Goal: Information Seeking & Learning: Find specific fact

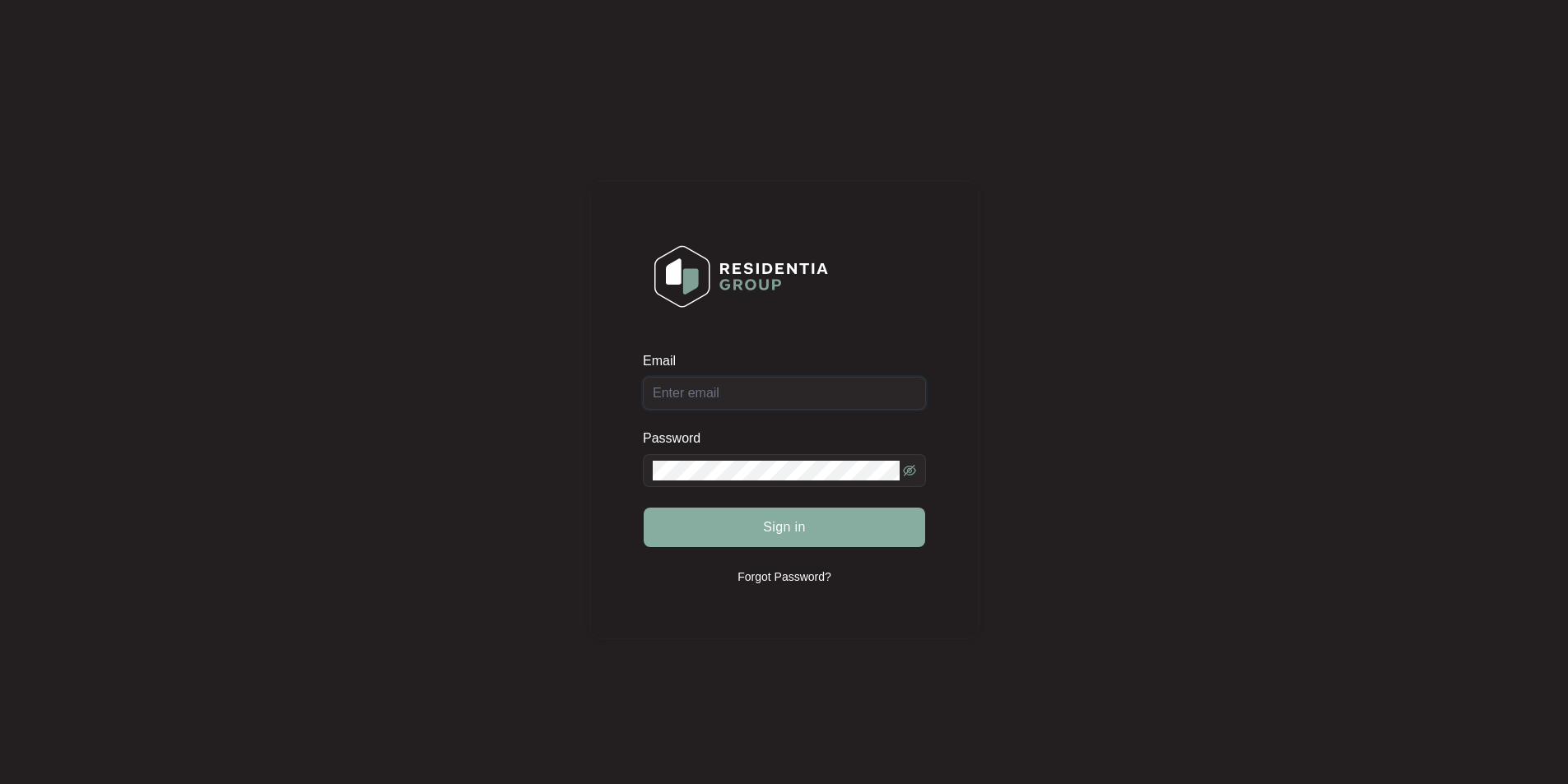
type input "[EMAIL_ADDRESS][DOMAIN_NAME]"
click at [797, 522] on span "Sign in" at bounding box center [784, 527] width 43 height 20
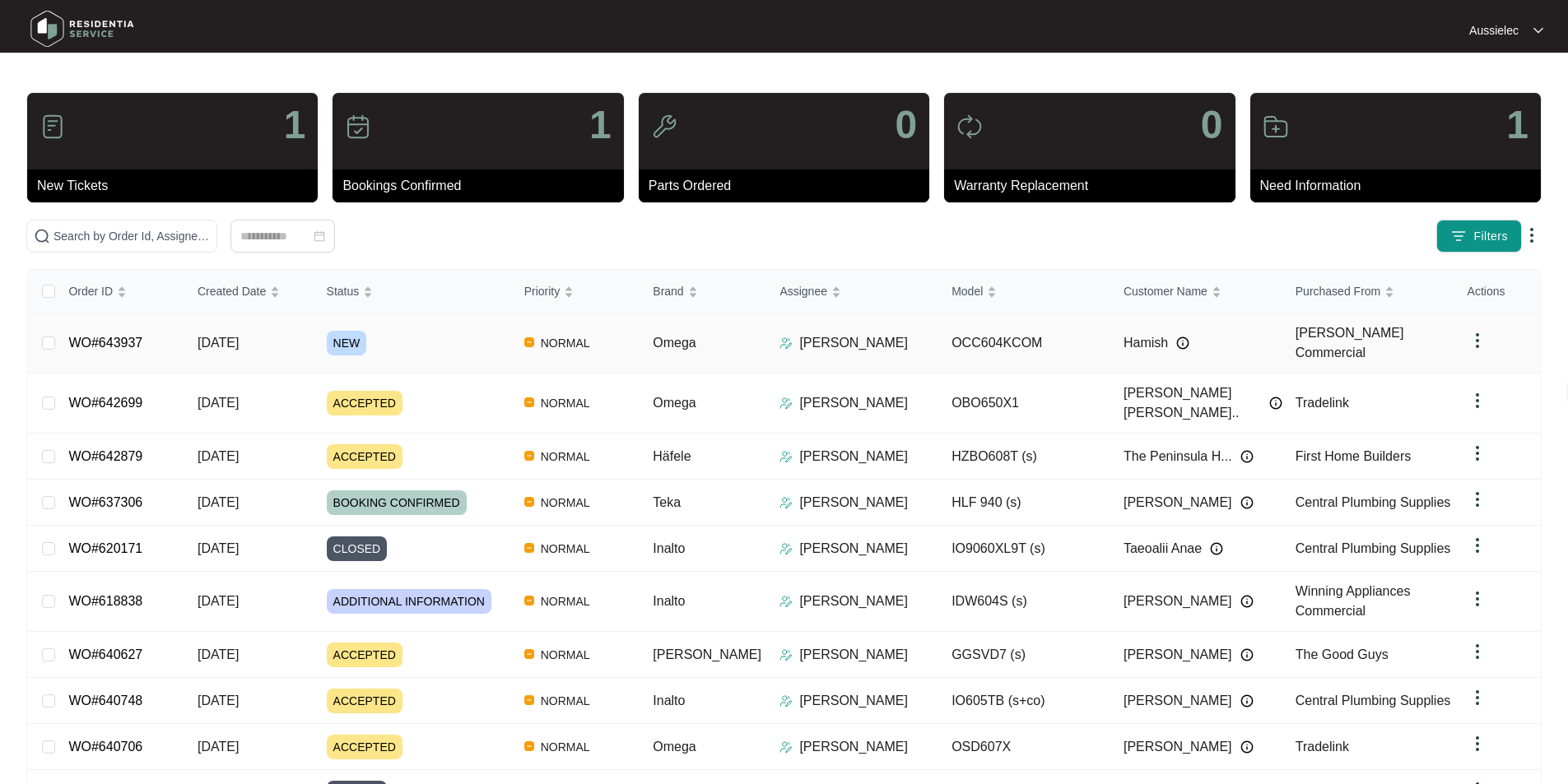
click at [352, 340] on div "Order ID Created Date Status Priority Brand Assignee Model Customer Name Purcha…" at bounding box center [784, 563] width 1512 height 586
click at [354, 340] on span "NEW" at bounding box center [347, 343] width 40 height 24
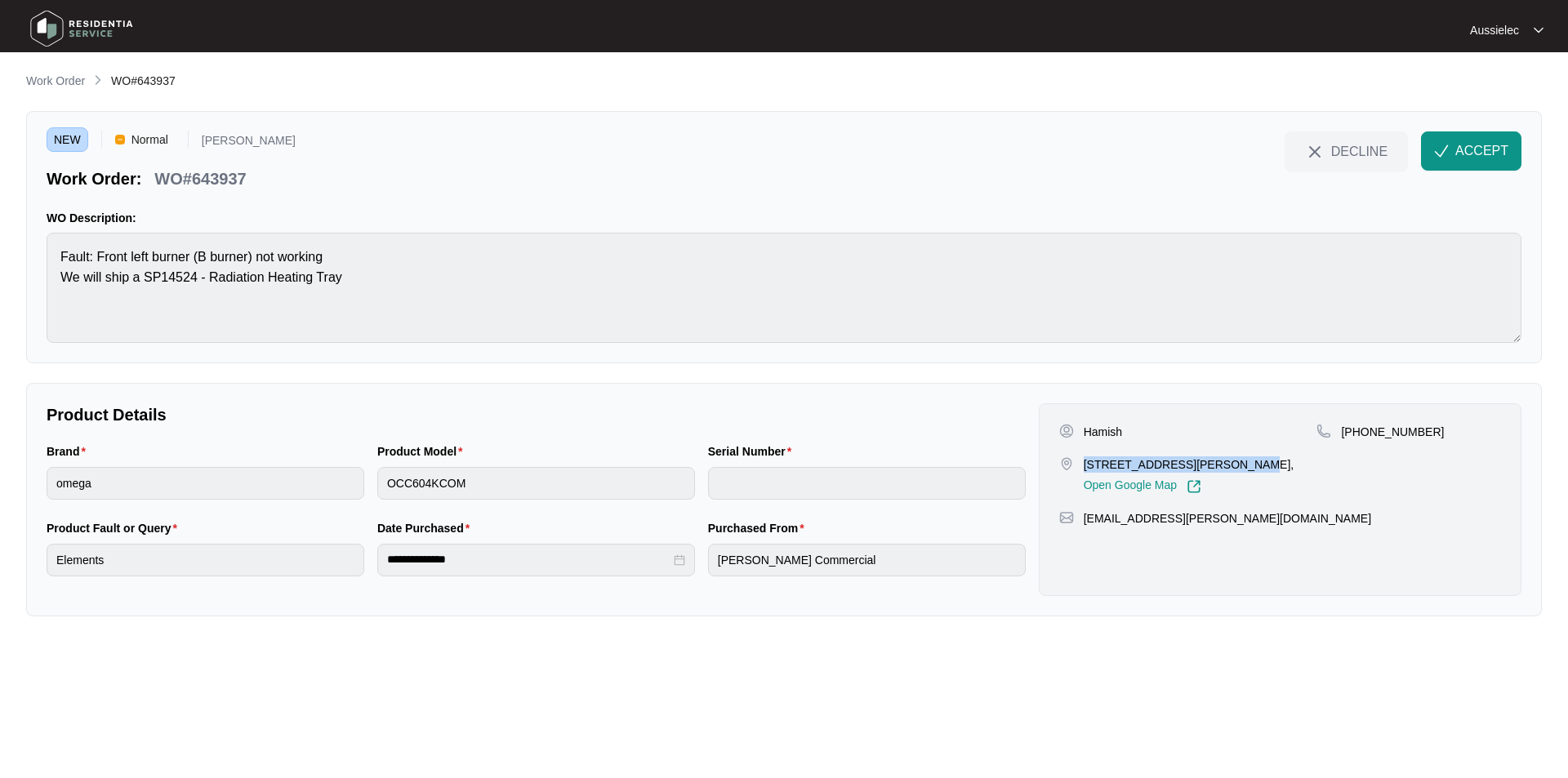
drag, startPoint x: 1097, startPoint y: 463, endPoint x: 1232, endPoint y: 456, distance: 135.2
click at [1236, 459] on p "[STREET_ADDRESS][PERSON_NAME]," at bounding box center [1189, 465] width 211 height 16
copy p "24 [PERSON_NAME] Parade, [GEOGRAPHIC_DATA]"
drag, startPoint x: 41, startPoint y: 448, endPoint x: 80, endPoint y: 449, distance: 39.0
click at [80, 449] on div "Brand omega" at bounding box center [204, 481] width 331 height 77
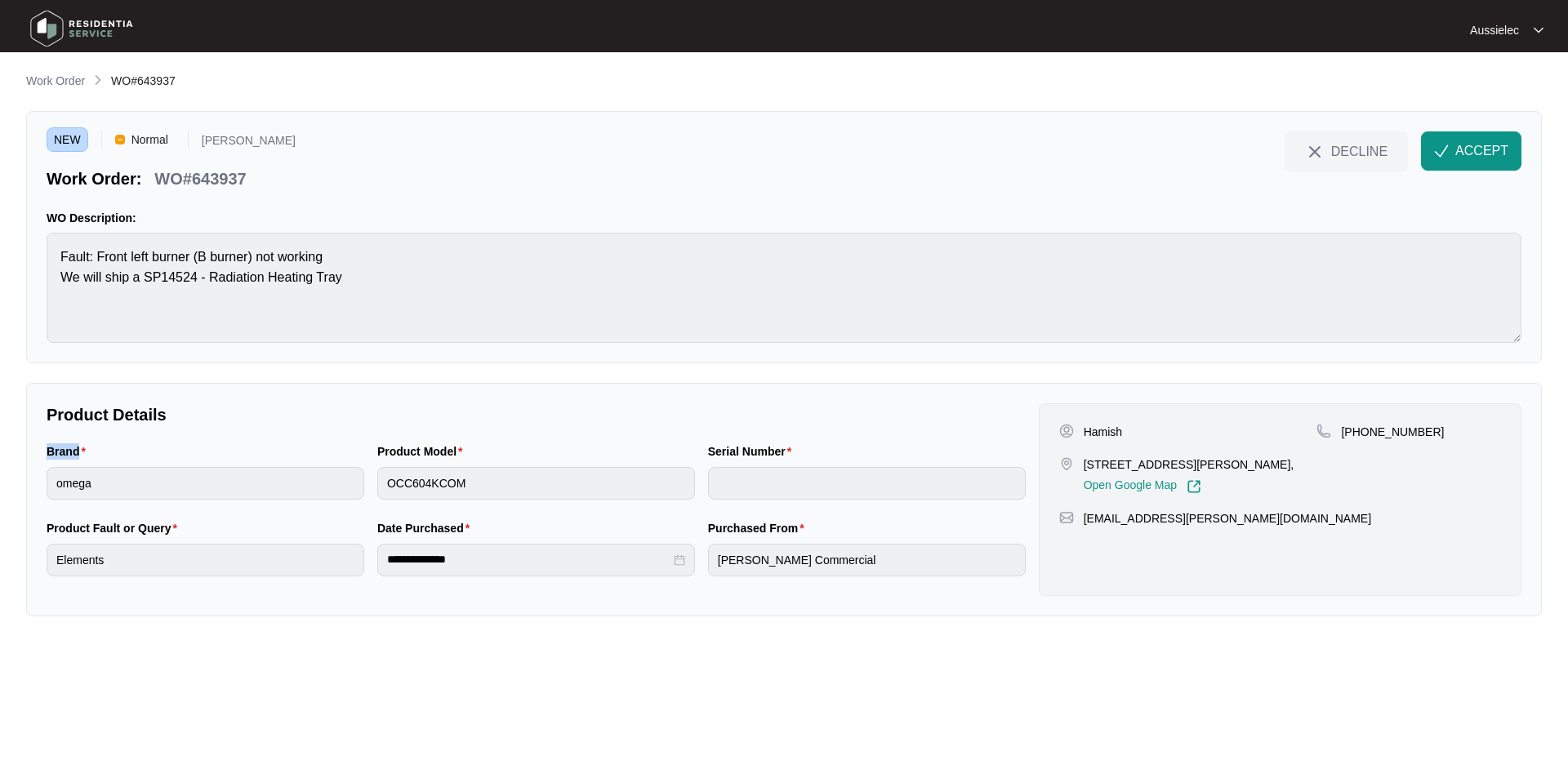
copy label "Brand"
click at [29, 483] on div "**********" at bounding box center [784, 499] width 1516 height 233
drag, startPoint x: 370, startPoint y: 448, endPoint x: 477, endPoint y: 451, distance: 107.0
click at [477, 451] on div "Product Model OCC604KCOM" at bounding box center [536, 481] width 331 height 77
copy label "Product Model"
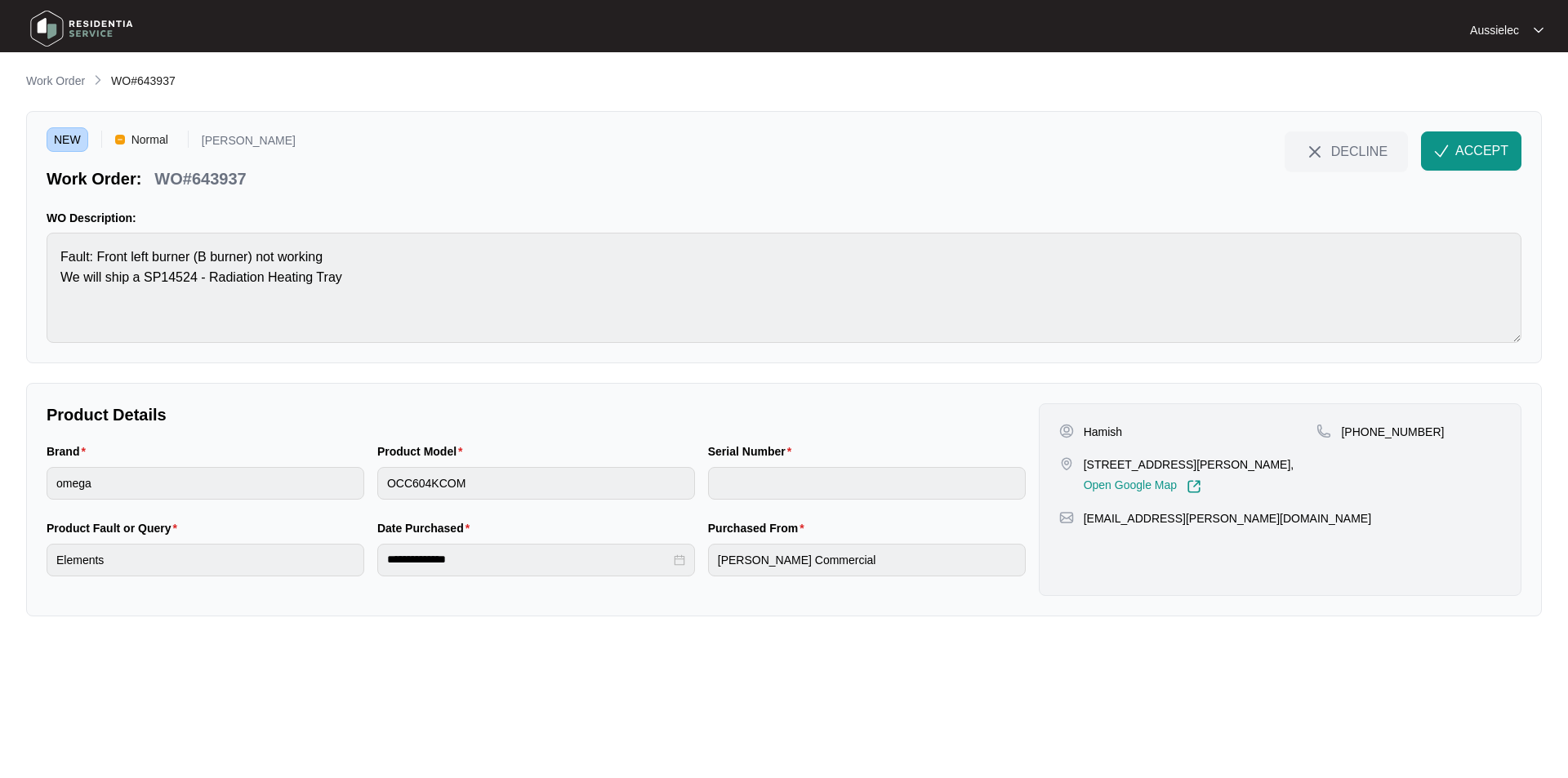
click at [372, 483] on div "Product Model OCC604KCOM" at bounding box center [536, 481] width 331 height 77
drag, startPoint x: 167, startPoint y: 530, endPoint x: 40, endPoint y: 529, distance: 127.0
click at [40, 529] on div "**********" at bounding box center [784, 499] width 1516 height 233
click at [45, 562] on div "Product Fault or Query Elements" at bounding box center [204, 557] width 331 height 77
drag, startPoint x: 467, startPoint y: 529, endPoint x: 368, endPoint y: 528, distance: 99.0
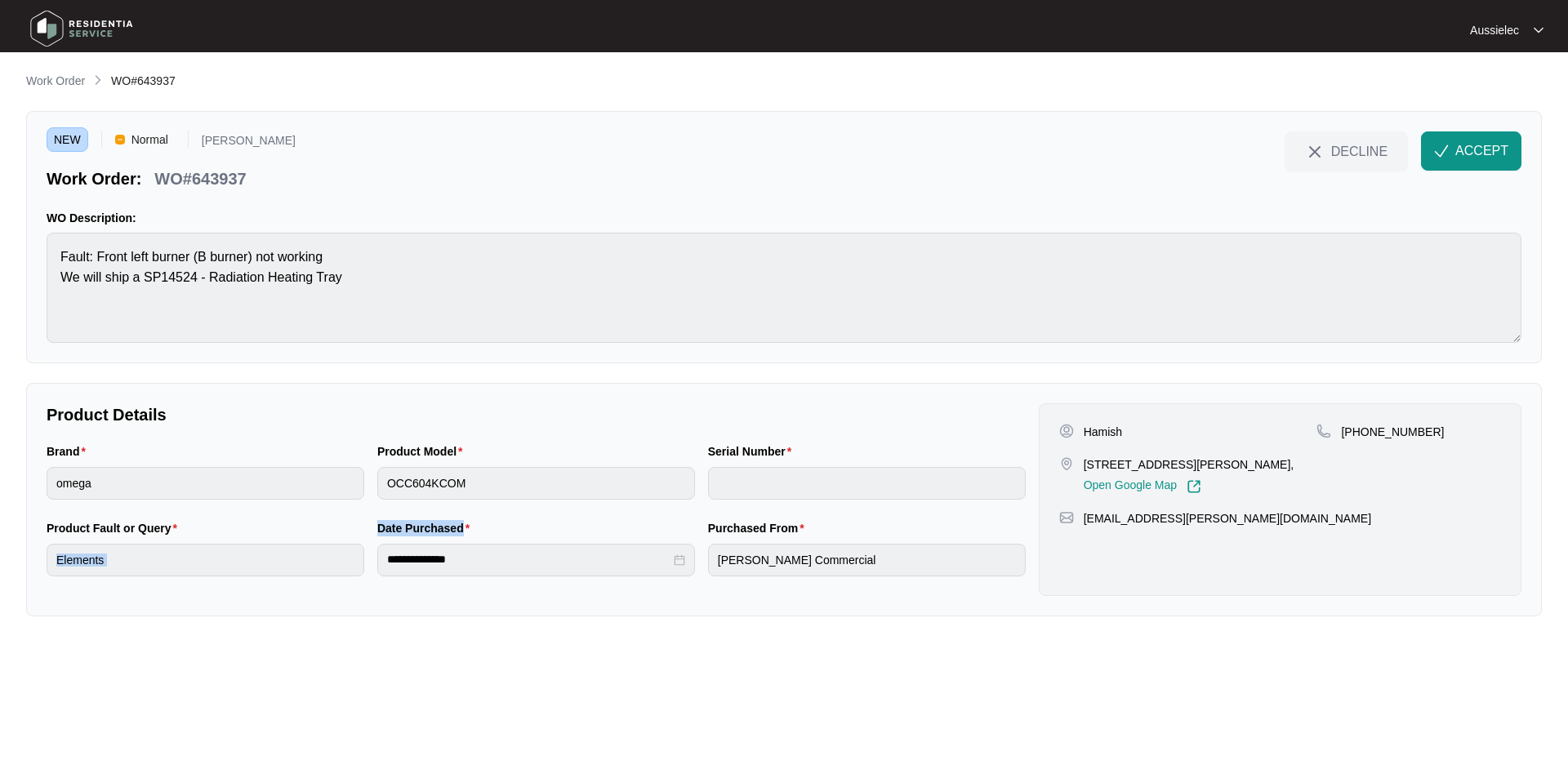
click at [368, 528] on div "**********" at bounding box center [536, 557] width 992 height 77
click at [523, 545] on div "**********" at bounding box center [536, 560] width 318 height 32
click at [499, 539] on div "Date Purchased" at bounding box center [536, 531] width 318 height 24
drag, startPoint x: 478, startPoint y: 532, endPoint x: 377, endPoint y: 529, distance: 101.0
click at [377, 529] on div "Date Purchased" at bounding box center [536, 531] width 318 height 24
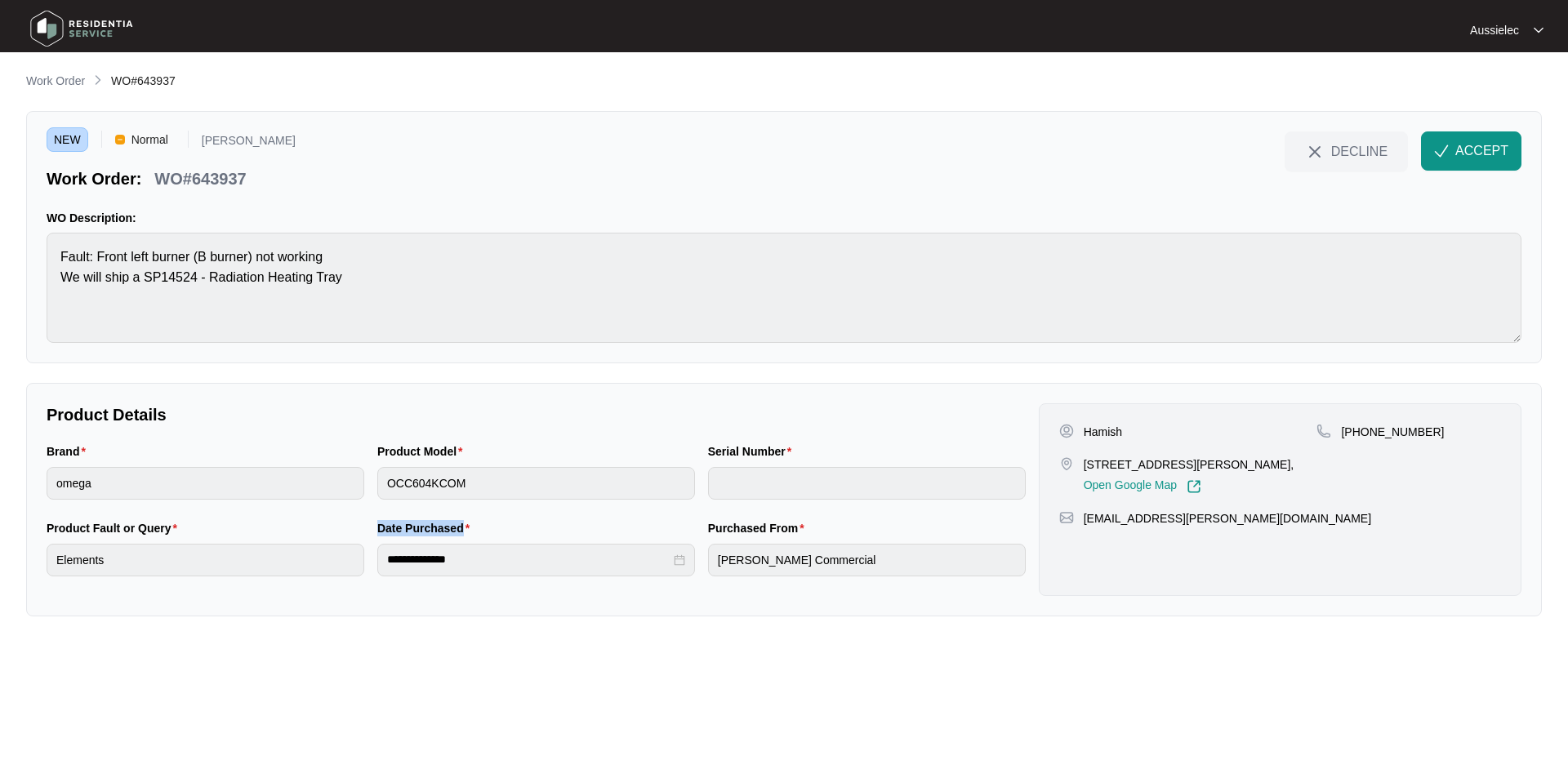
copy label "Date Purchased"
click at [379, 563] on div "**********" at bounding box center [536, 560] width 318 height 32
drag, startPoint x: 705, startPoint y: 529, endPoint x: 789, endPoint y: 530, distance: 84.0
click at [789, 530] on div "Purchased From [PERSON_NAME] Commercial" at bounding box center [866, 557] width 331 height 77
click at [681, 574] on div "**********" at bounding box center [536, 557] width 992 height 77
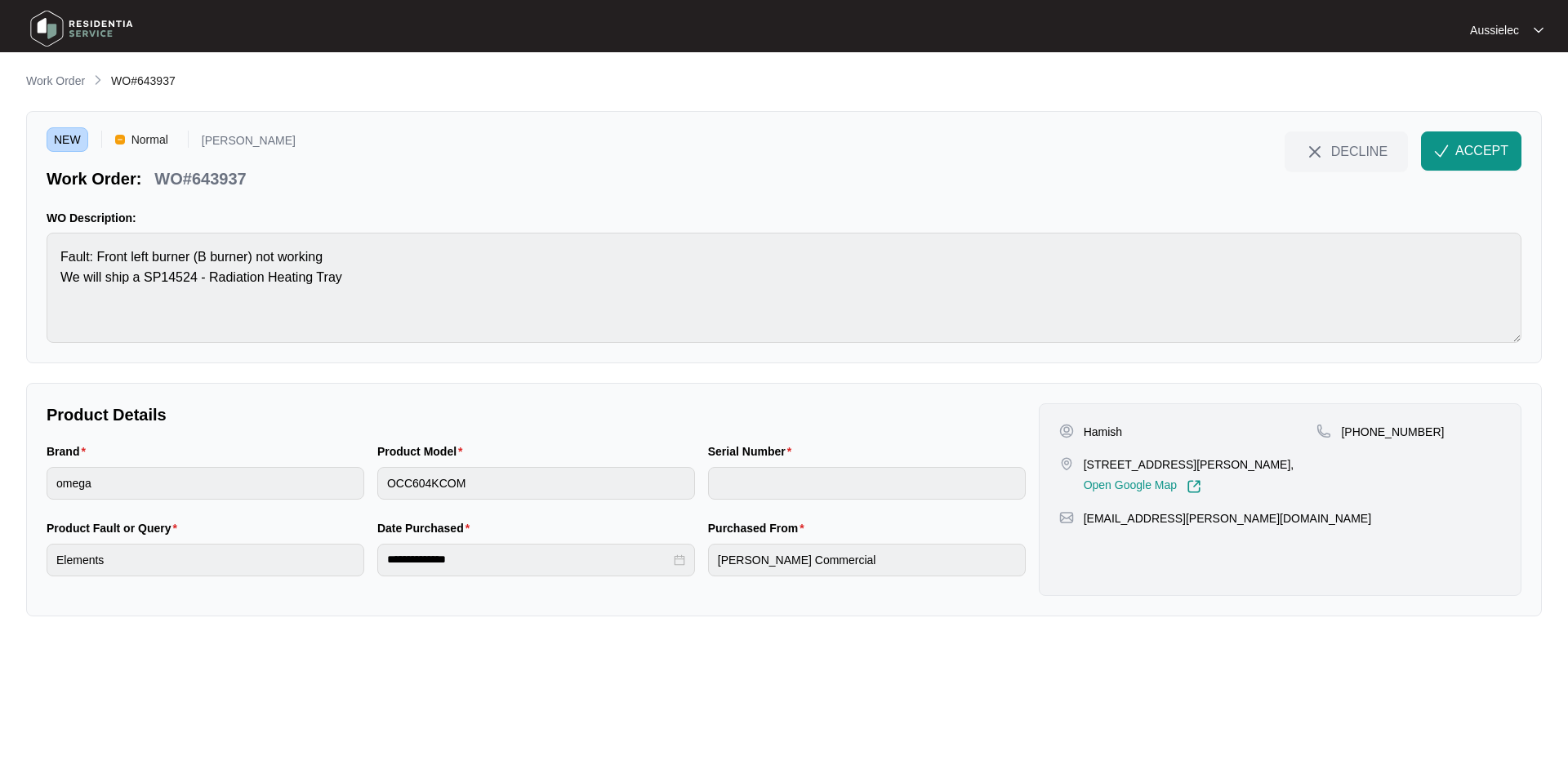
click at [1102, 431] on p "Hamish" at bounding box center [1102, 432] width 39 height 16
click at [1101, 430] on p "Hamish" at bounding box center [1102, 432] width 39 height 16
copy p "Hamish"
drag, startPoint x: 1363, startPoint y: 433, endPoint x: 1438, endPoint y: 431, distance: 75.0
click at [1438, 431] on div "[PHONE_NUMBER]" at bounding box center [1409, 432] width 185 height 16
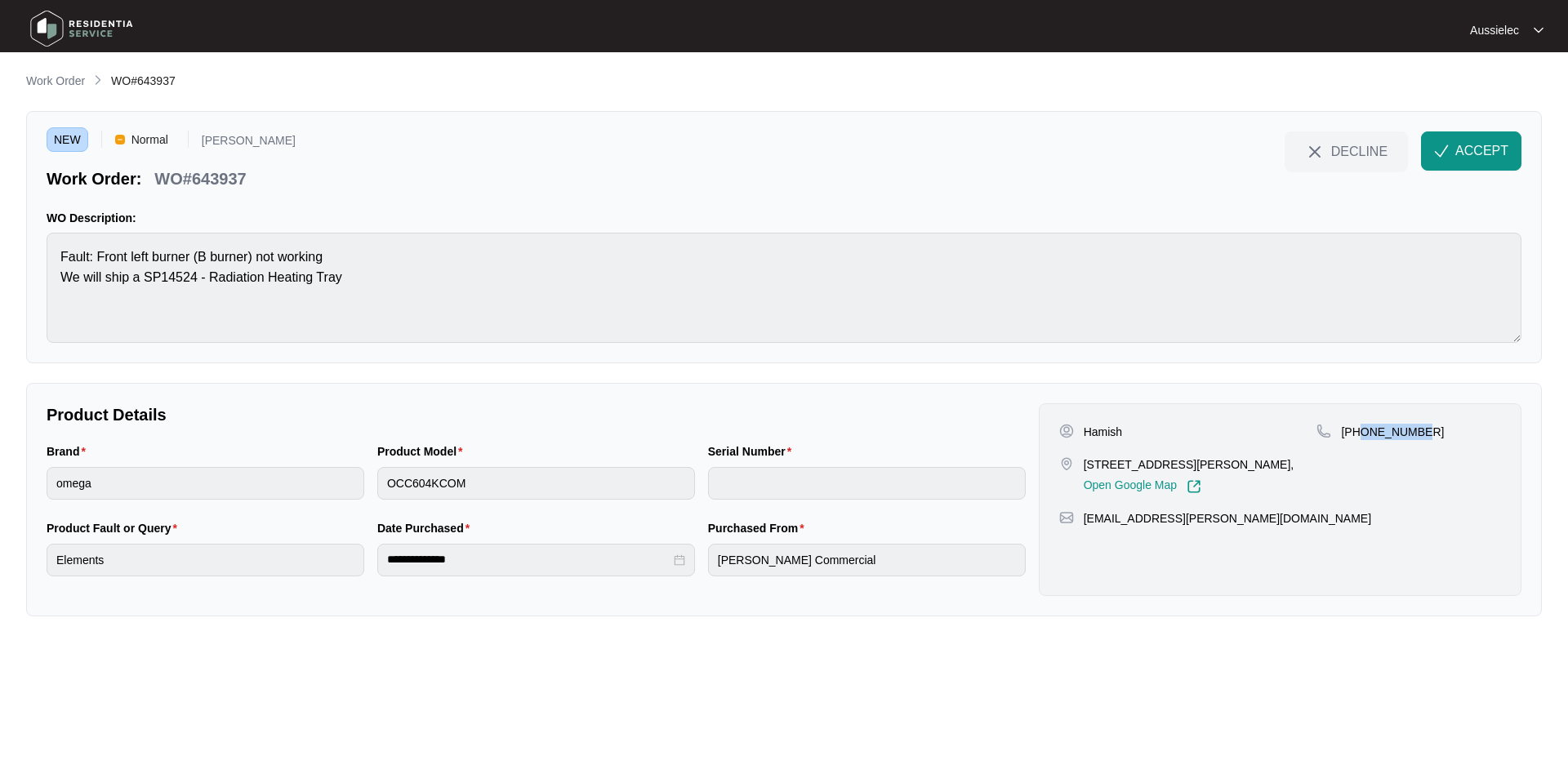
copy p "484603384"
drag, startPoint x: 1083, startPoint y: 516, endPoint x: 1273, endPoint y: 522, distance: 190.1
click at [1273, 522] on div "[EMAIL_ADDRESS][PERSON_NAME][DOMAIN_NAME]" at bounding box center [1280, 519] width 442 height 16
copy p "[EMAIL_ADDRESS][PERSON_NAME][DOMAIN_NAME]"
click at [1486, 147] on span "ACCEPT" at bounding box center [1482, 151] width 53 height 20
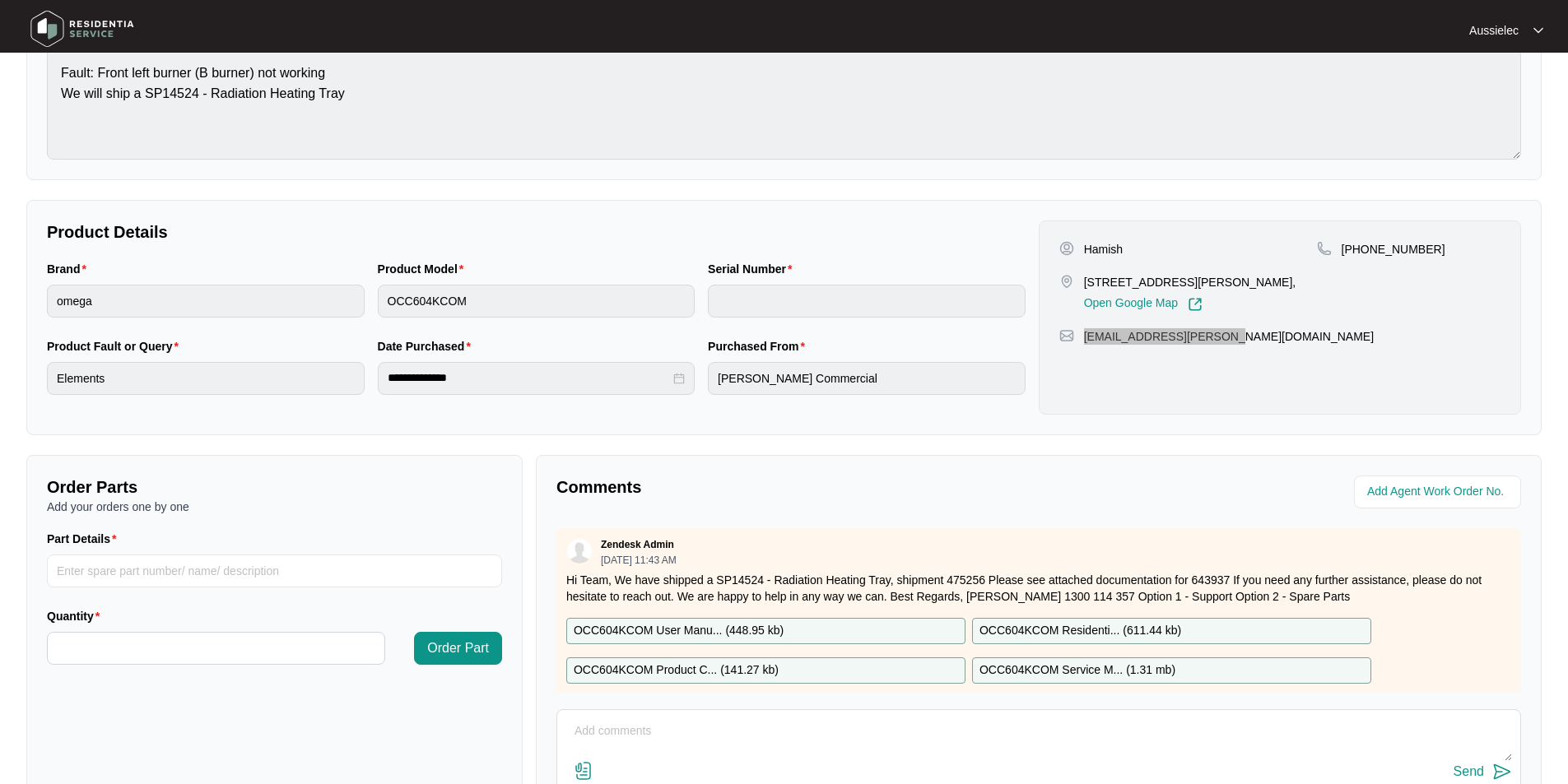
scroll to position [247, 0]
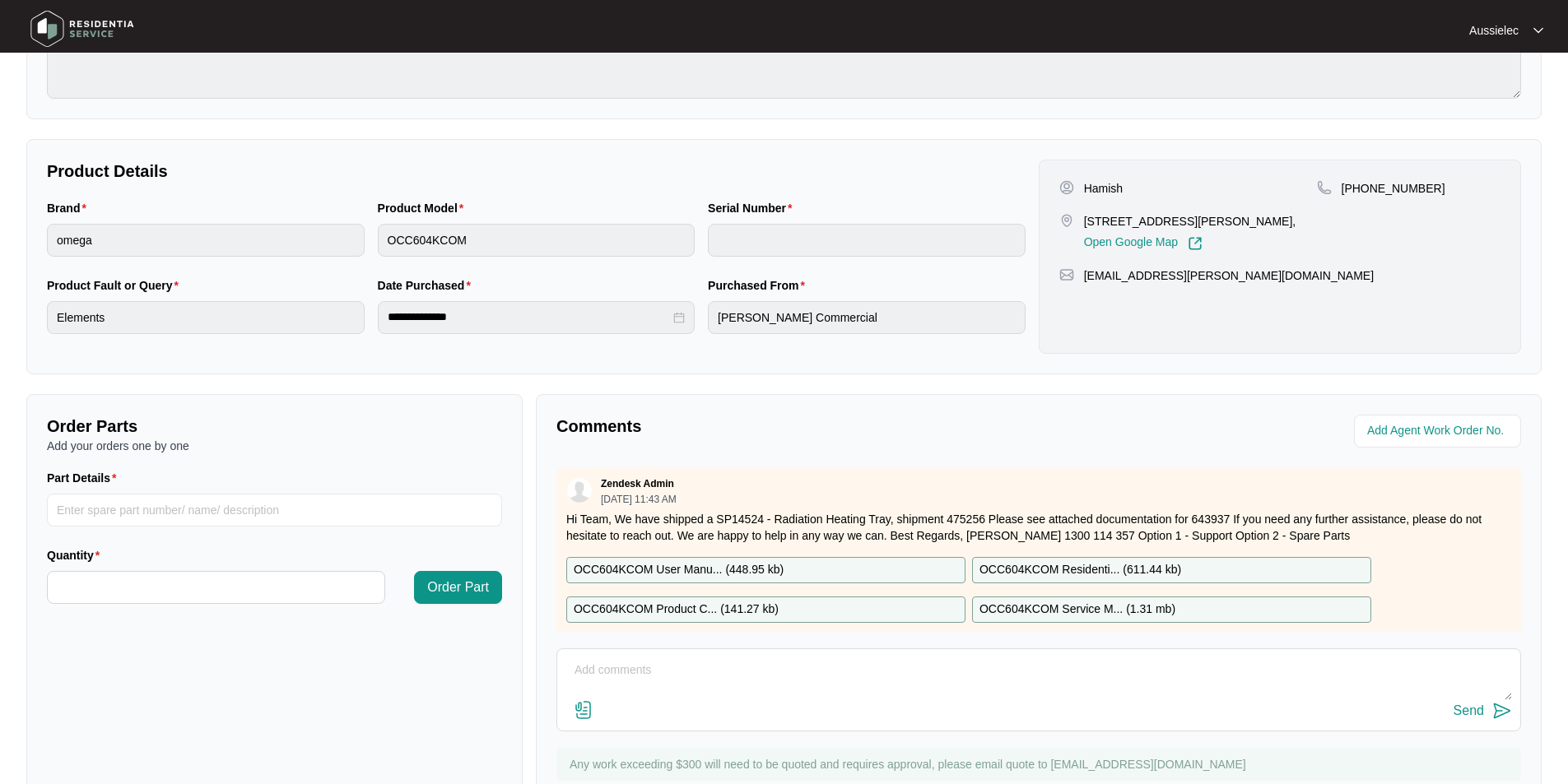
click at [808, 573] on div "OCC604KCOM User Manu... ( 448.95 kb )" at bounding box center [766, 570] width 399 height 26
click at [1156, 572] on p "OCC604KCOM Residenti... ( 611.44 kb )" at bounding box center [1080, 570] width 201 height 18
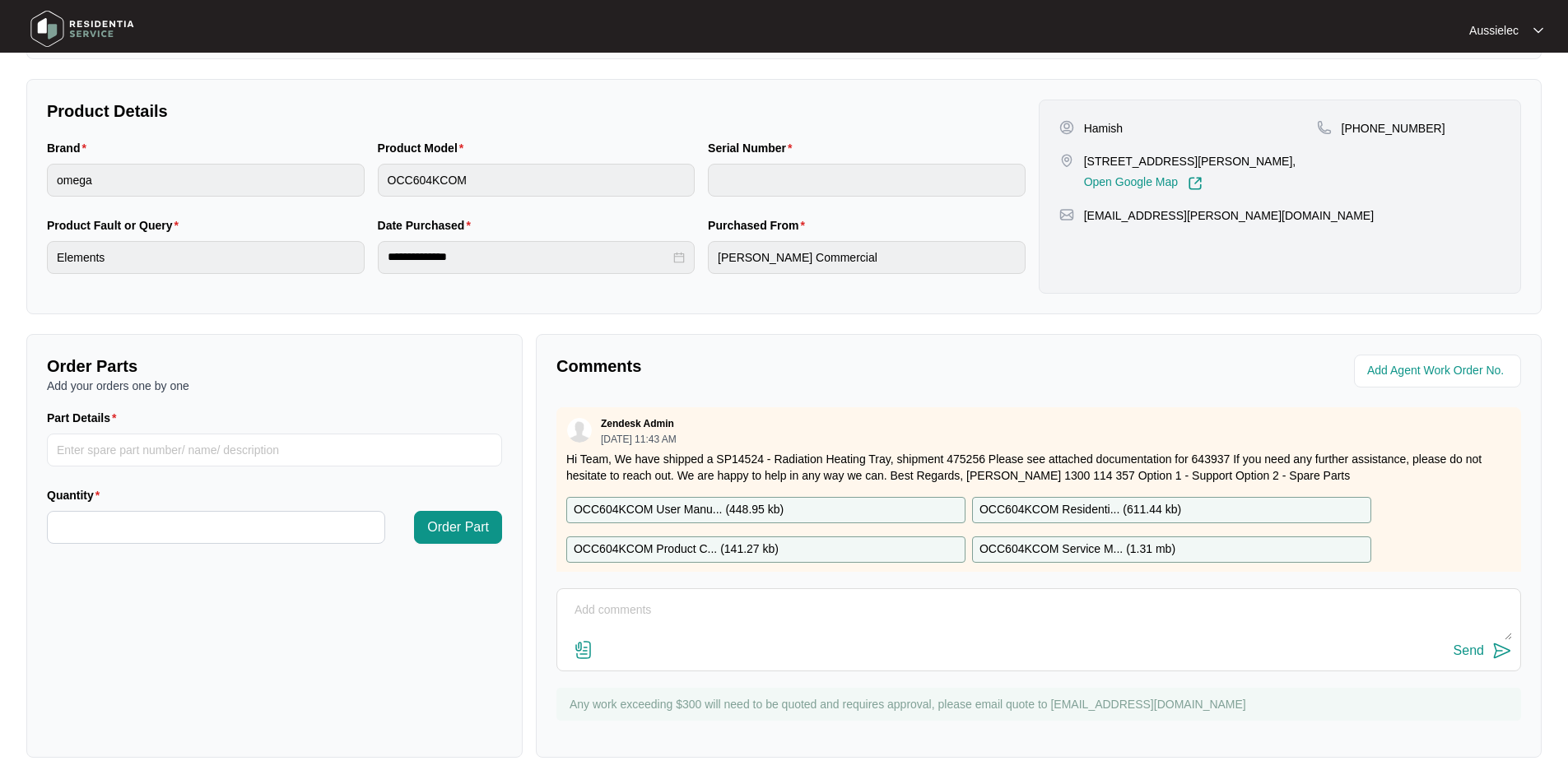
scroll to position [26, 0]
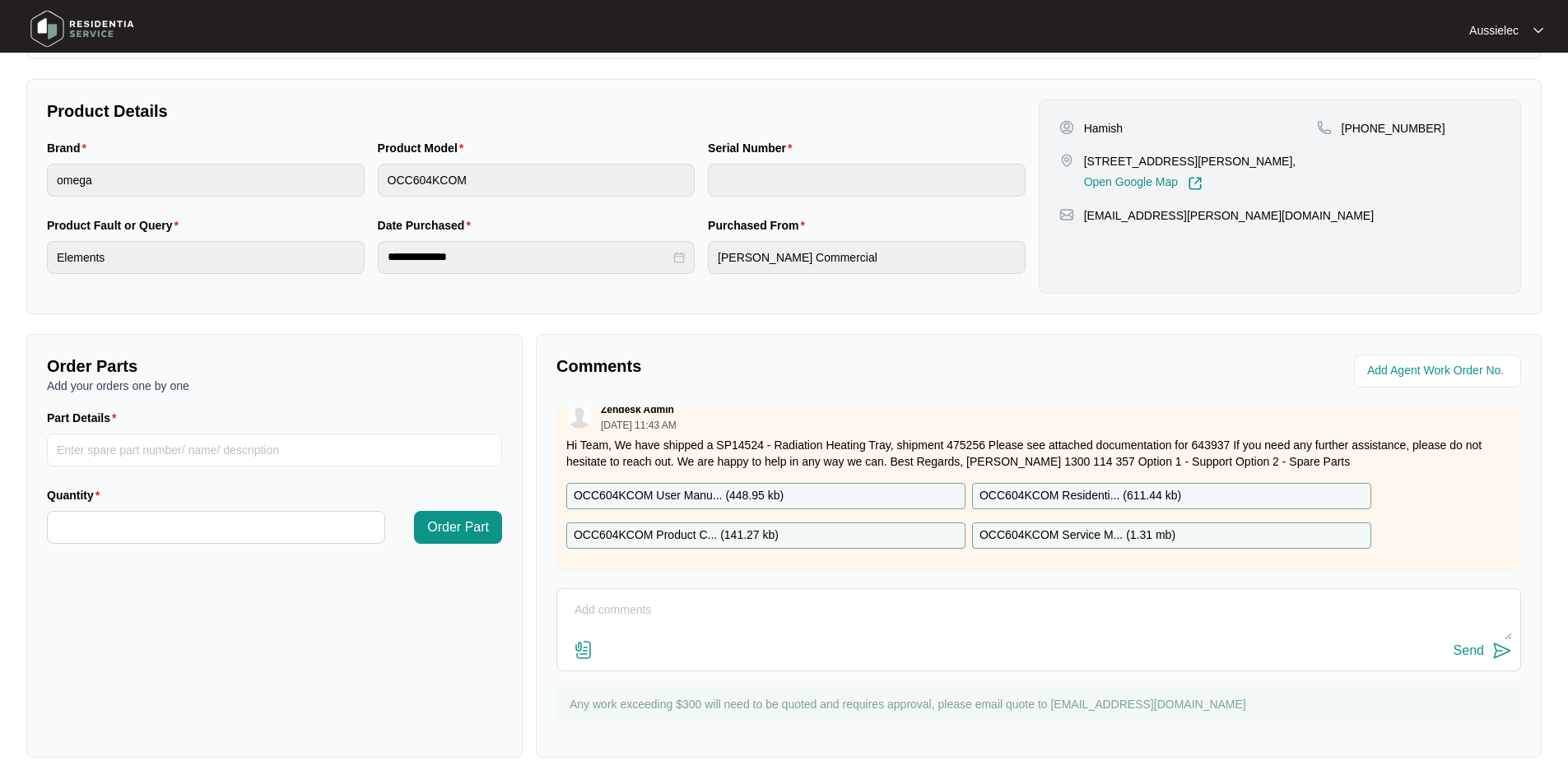
click at [850, 528] on div "OCC604KCOM Product C... ( 141.27 kb )" at bounding box center [766, 535] width 399 height 26
click at [1064, 526] on p "OCC604KCOM Service M... ( 1.31 mb )" at bounding box center [1077, 535] width 196 height 18
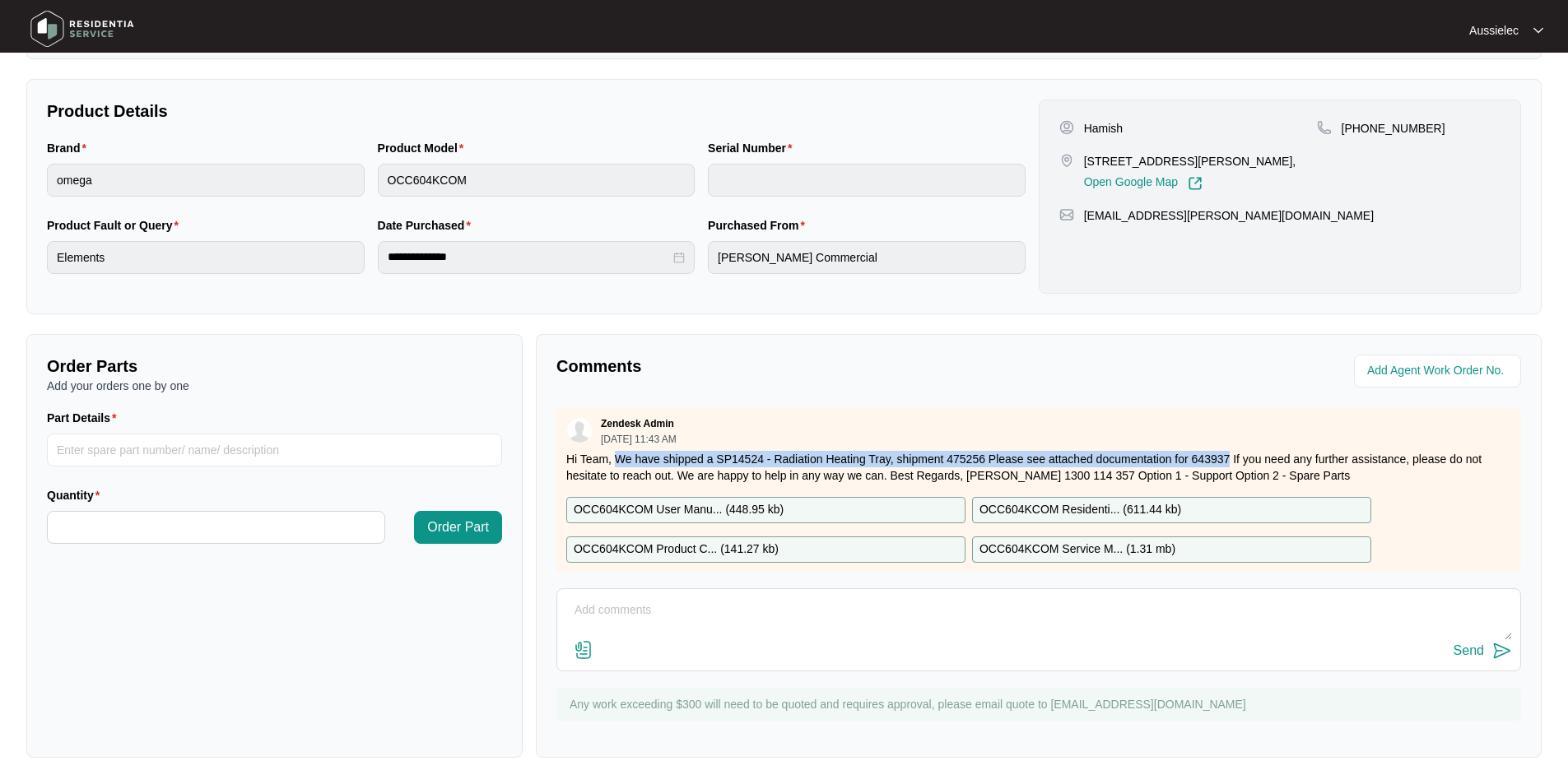
drag, startPoint x: 616, startPoint y: 430, endPoint x: 1231, endPoint y: 454, distance: 615.5
click at [1231, 454] on p "Hi Team, We have shipped a SP14524 - Radiation Heating Tray, shipment 475256 Pl…" at bounding box center [1038, 467] width 945 height 33
copy p "We have shipped a SP14524 - Radiation Heating Tray, shipment 475256 Please see …"
